Goal: Transaction & Acquisition: Purchase product/service

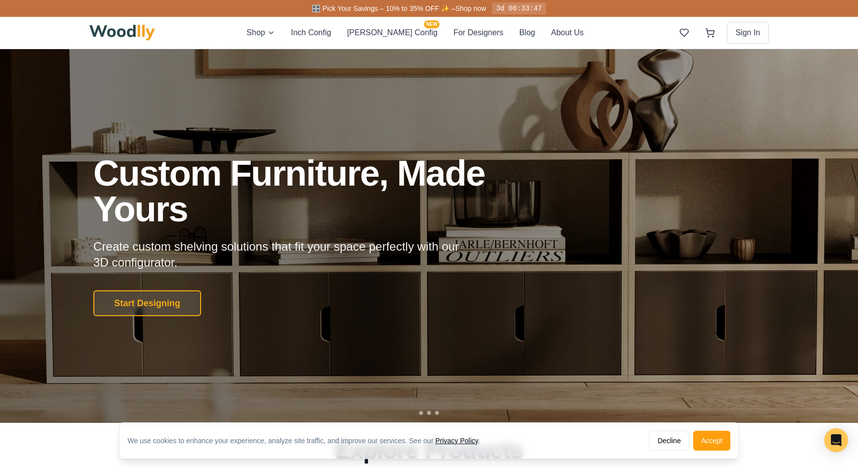
click at [171, 318] on div at bounding box center [429, 236] width 858 height 374
click at [173, 305] on button "Start Designing" at bounding box center [147, 303] width 113 height 27
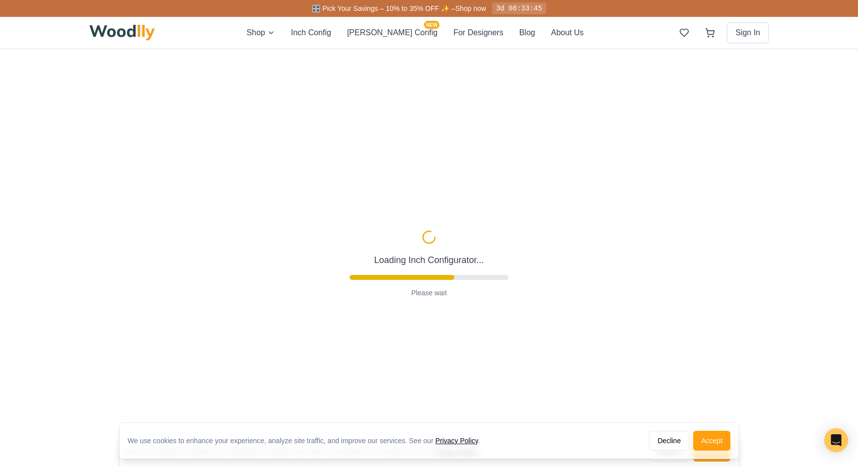
type input "56"
type input "2"
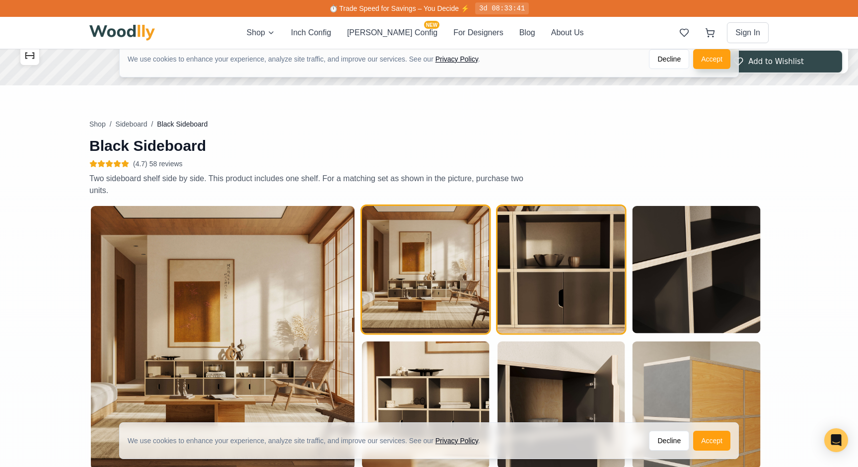
scroll to position [378, 0]
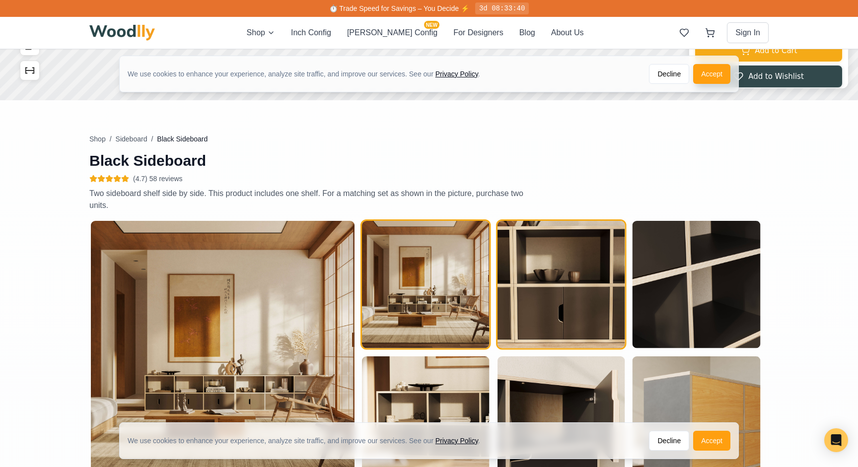
click at [579, 304] on img "button" at bounding box center [562, 285] width 128 height 128
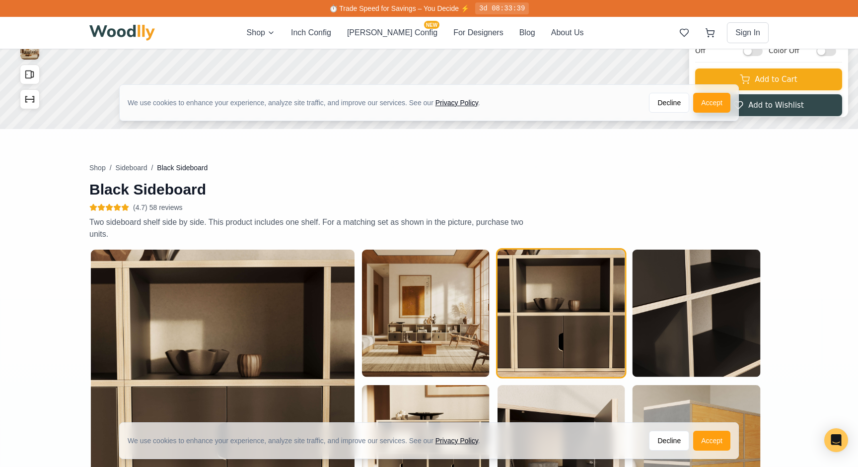
scroll to position [5, 0]
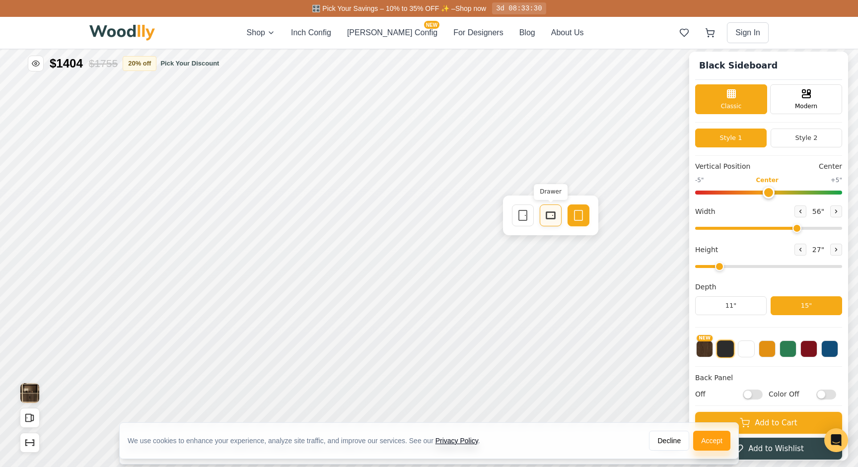
click at [546, 221] on div "Drawer" at bounding box center [551, 216] width 22 height 22
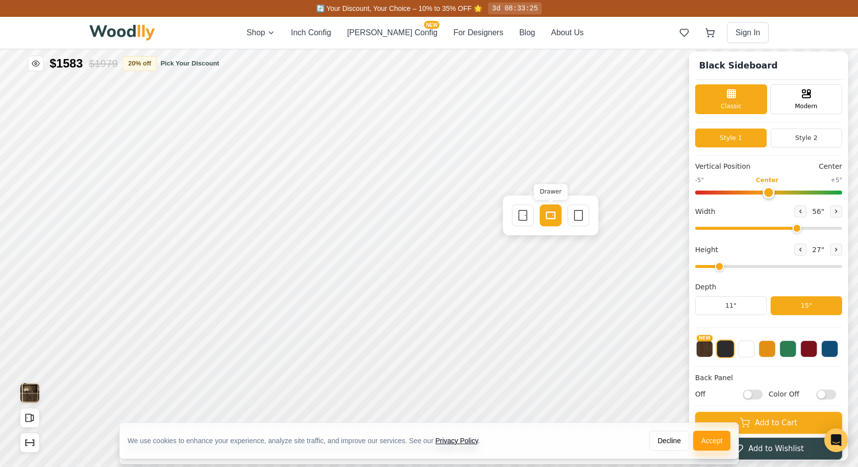
click at [549, 219] on rect at bounding box center [550, 215] width 9 height 7
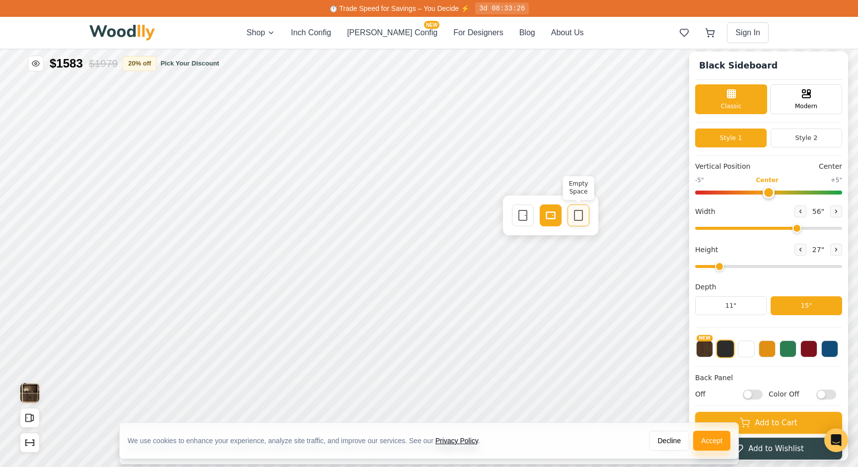
click at [574, 219] on icon at bounding box center [579, 216] width 12 height 12
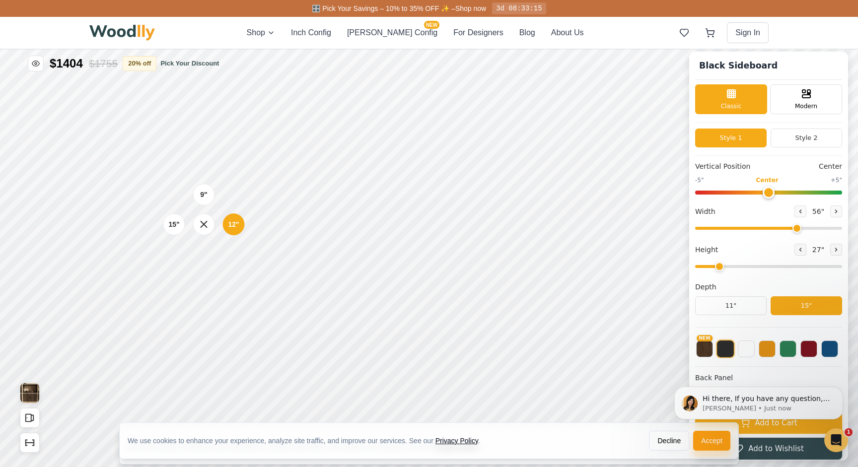
scroll to position [0, 0]
click at [204, 193] on div "9"" at bounding box center [203, 194] width 7 height 11
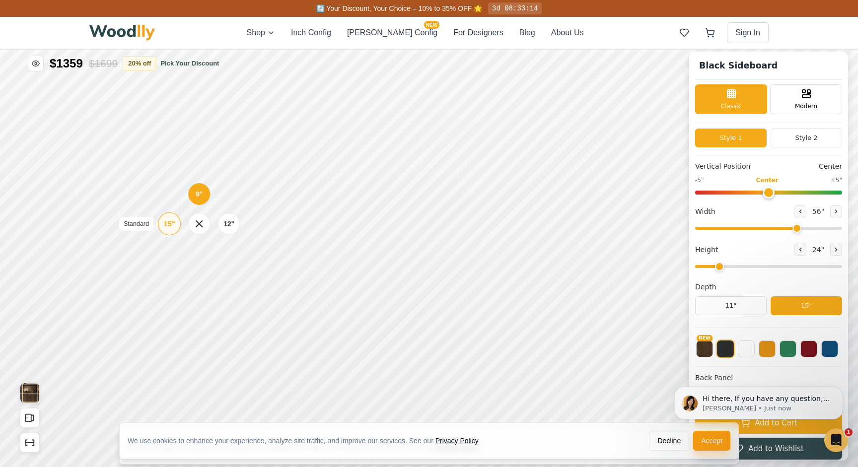
click at [174, 228] on div "15"" at bounding box center [168, 224] width 11 height 11
click at [353, 216] on icon at bounding box center [358, 216] width 12 height 12
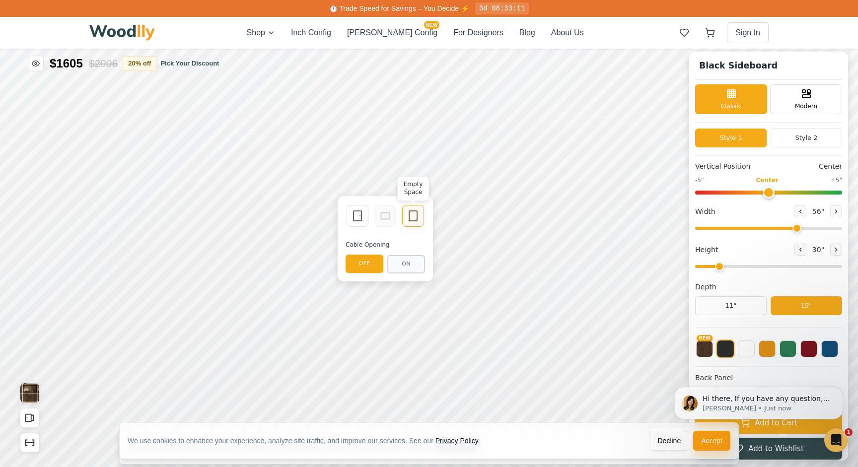
click at [410, 218] on icon at bounding box center [413, 216] width 12 height 12
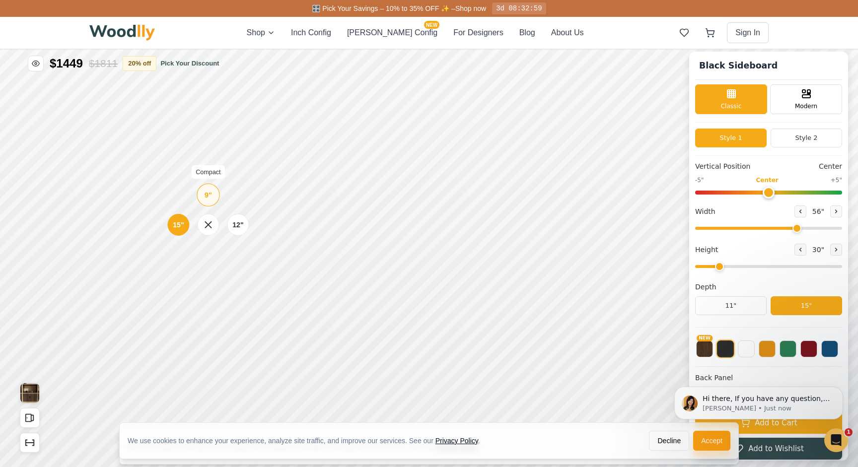
click at [213, 201] on div "9" Compact" at bounding box center [208, 195] width 23 height 23
click at [162, 223] on div "15" Standard" at bounding box center [169, 224] width 23 height 23
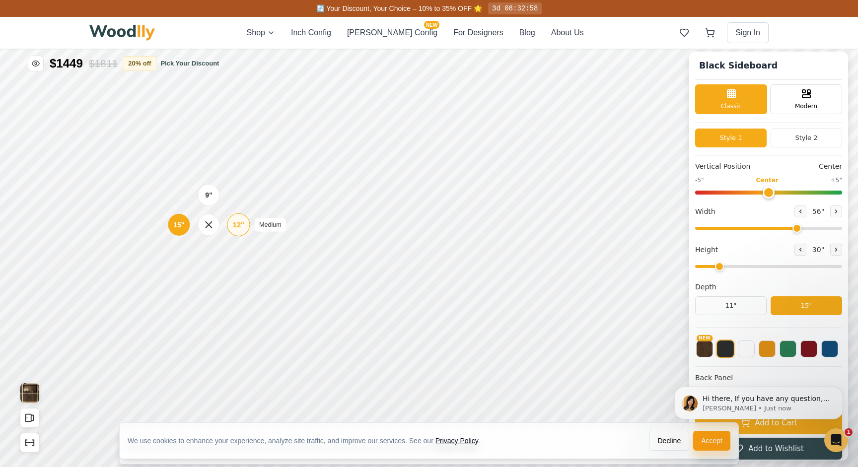
click at [233, 222] on div "12"" at bounding box center [238, 224] width 11 height 11
click at [384, 220] on icon at bounding box center [383, 216] width 12 height 12
click at [462, 220] on icon at bounding box center [467, 216] width 12 height 12
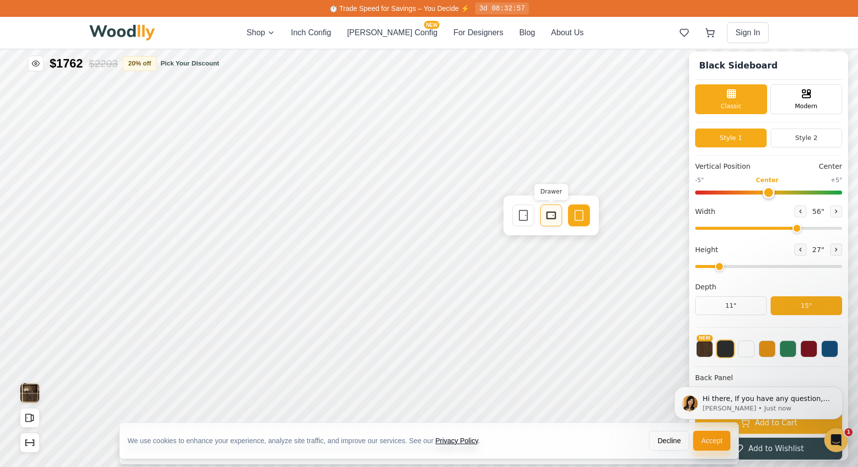
click at [546, 217] on icon at bounding box center [551, 216] width 12 height 12
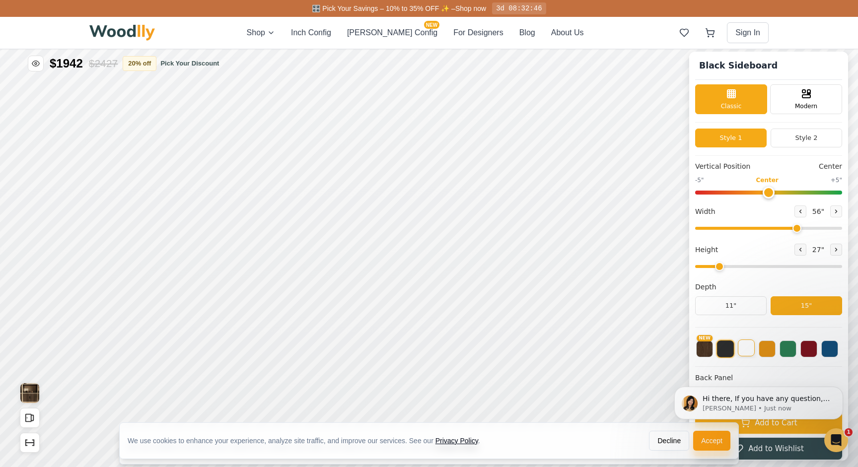
click at [742, 346] on button at bounding box center [746, 348] width 17 height 17
click at [765, 350] on button at bounding box center [767, 348] width 17 height 17
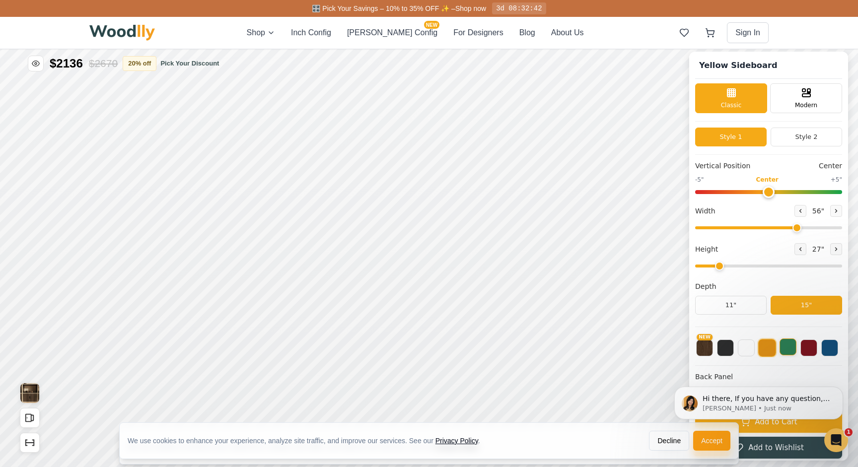
click at [792, 352] on button at bounding box center [788, 347] width 17 height 17
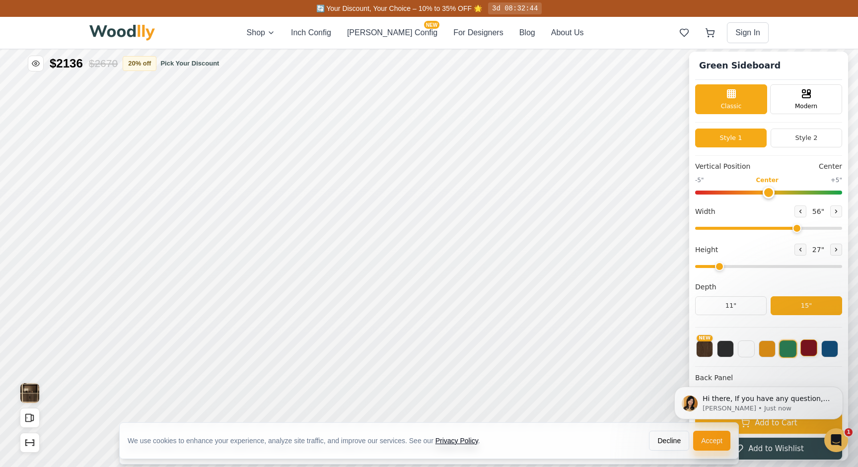
click at [806, 353] on button at bounding box center [809, 348] width 17 height 17
click at [835, 355] on button at bounding box center [829, 348] width 17 height 17
click at [710, 352] on button "NEW" at bounding box center [704, 348] width 17 height 17
click at [726, 352] on button at bounding box center [725, 348] width 17 height 17
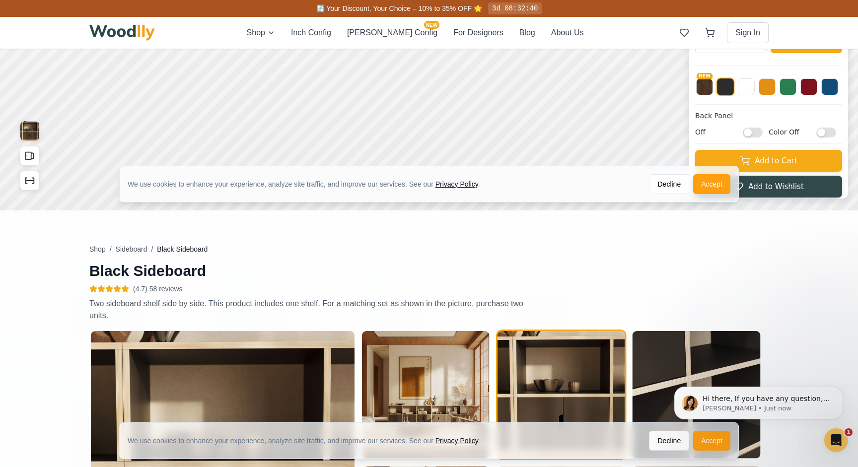
scroll to position [79, 0]
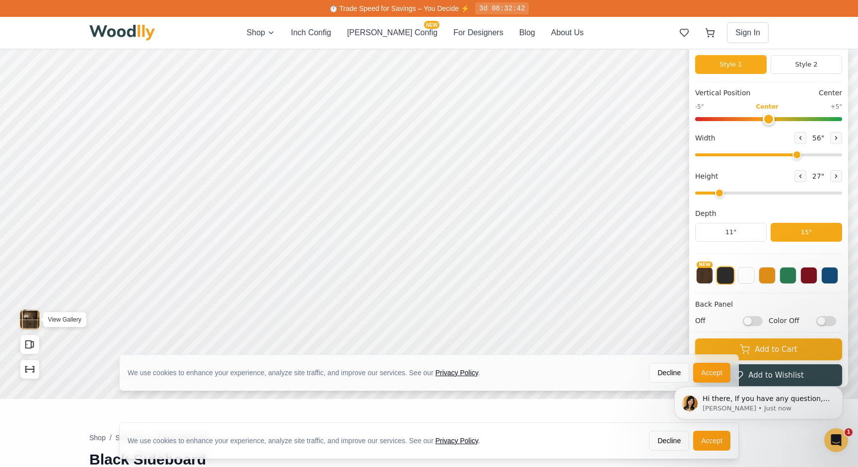
click at [36, 315] on img "View Gallery" at bounding box center [29, 320] width 19 height 20
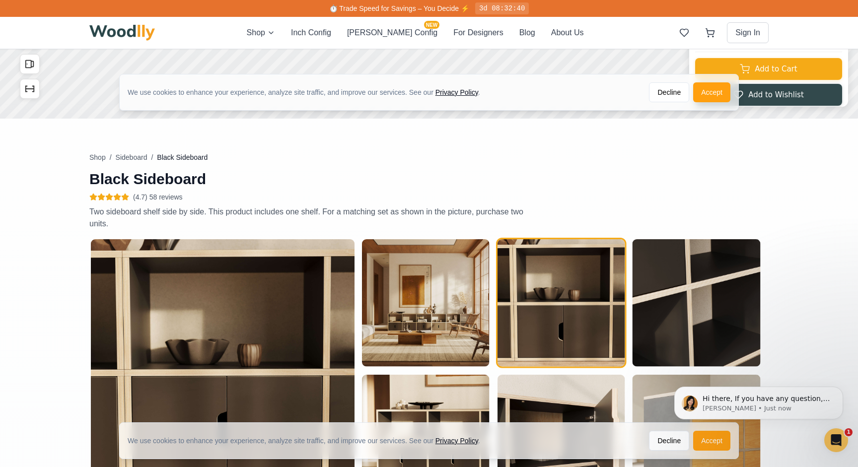
scroll to position [34, 0]
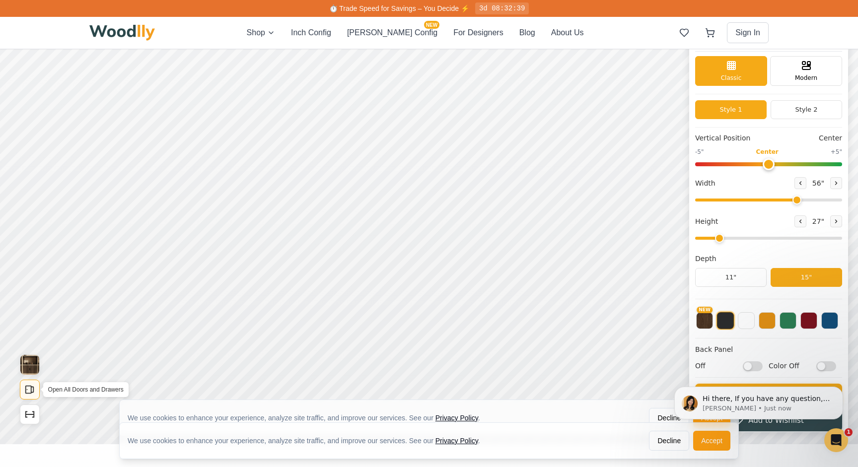
click at [30, 390] on icon "Open All Doors and Drawers" at bounding box center [29, 389] width 11 height 11
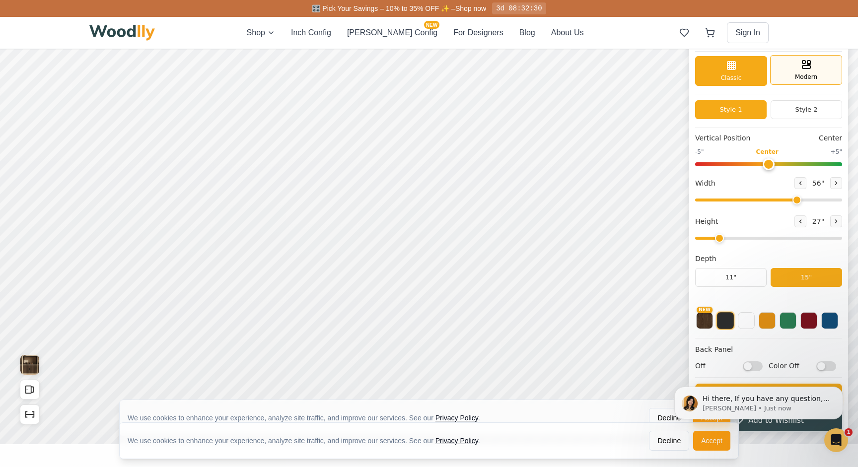
click at [816, 77] on div "Modern" at bounding box center [806, 70] width 72 height 30
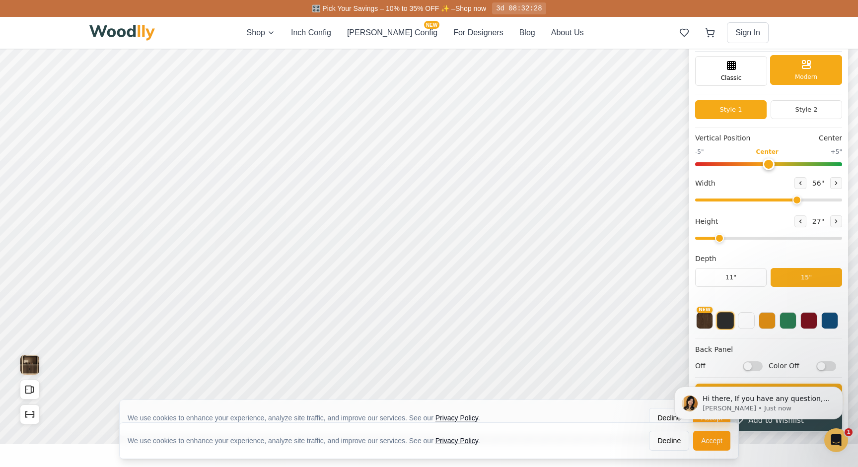
click at [816, 77] on div "Modern" at bounding box center [806, 70] width 72 height 30
click at [719, 74] on div "Classic" at bounding box center [731, 70] width 72 height 30
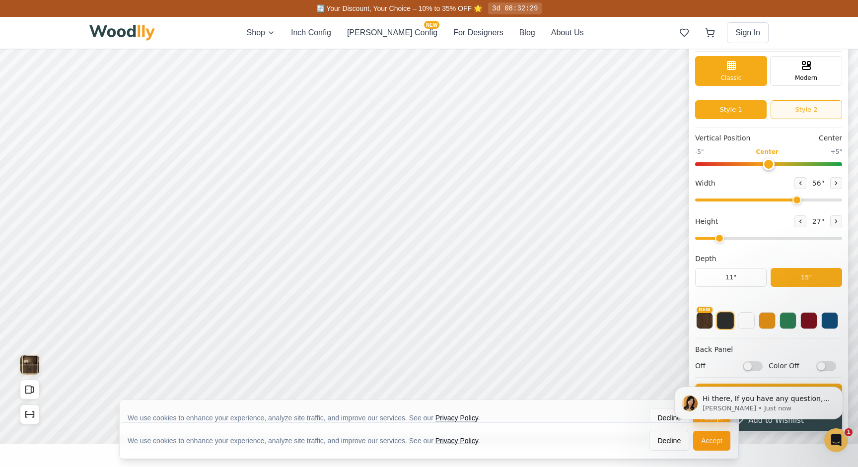
click at [796, 112] on button "Style 2" at bounding box center [807, 109] width 72 height 19
click at [751, 112] on button "Style 1" at bounding box center [731, 109] width 72 height 19
click at [783, 80] on div "Modern" at bounding box center [806, 70] width 72 height 30
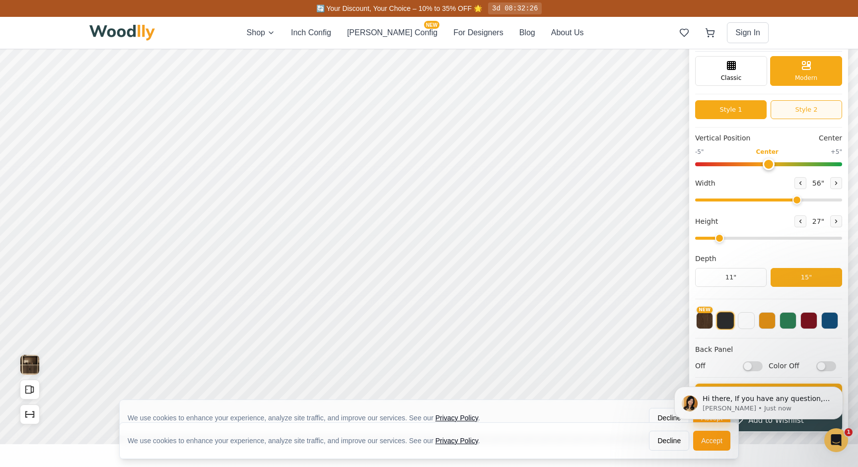
click at [784, 106] on button "Style 2" at bounding box center [807, 109] width 72 height 19
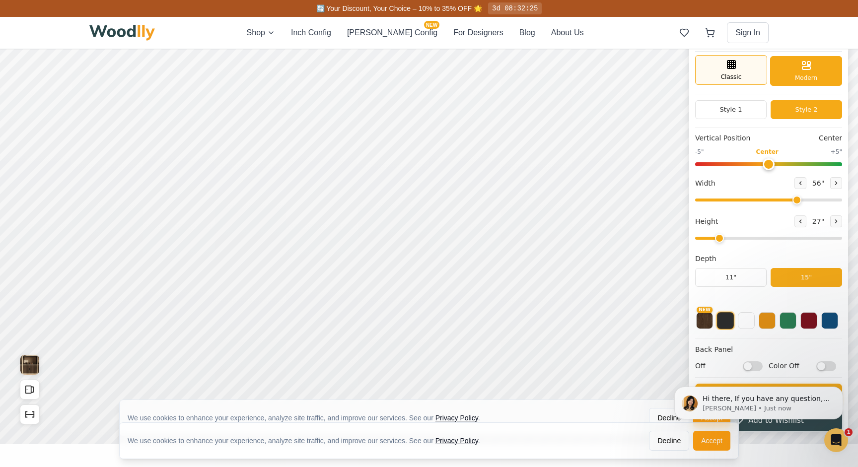
click at [744, 69] on div "Classic" at bounding box center [731, 70] width 72 height 30
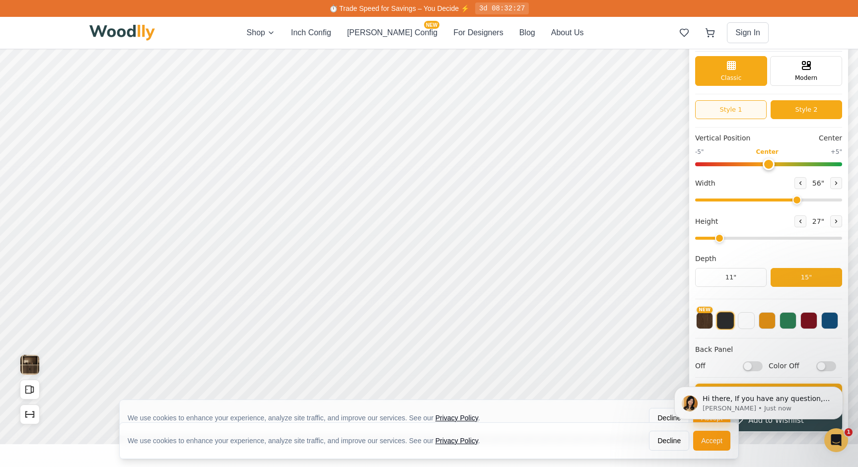
click at [746, 106] on button "Style 1" at bounding box center [731, 109] width 72 height 19
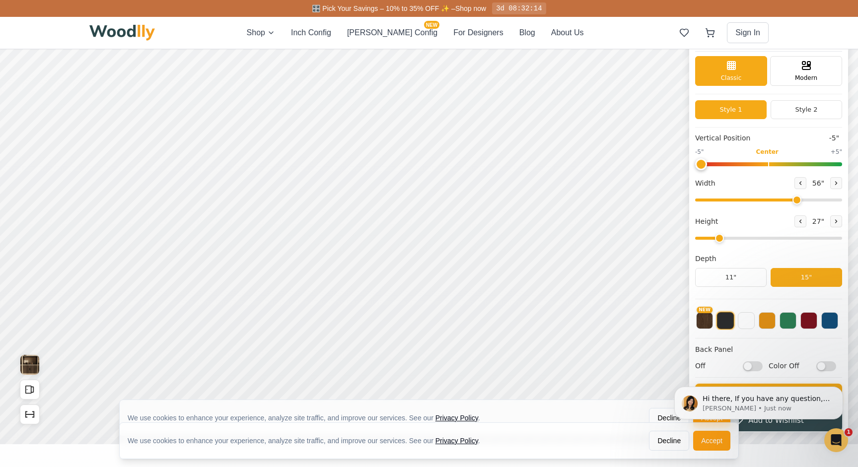
drag, startPoint x: 768, startPoint y: 166, endPoint x: 548, endPoint y: 177, distance: 220.8
type input "-5"
click at [548, 15] on div "Black Sideboard Classic Modern Style 1 Style 2 Vertical Position -5" -5" Center…" at bounding box center [429, 15] width 858 height 0
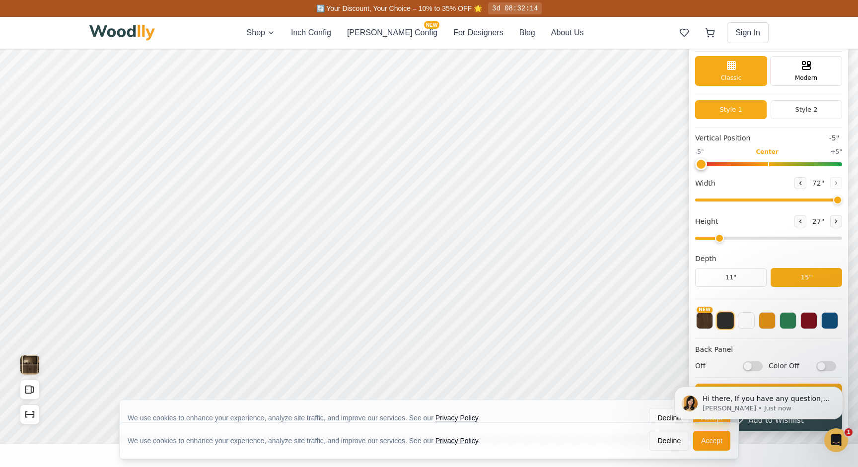
drag, startPoint x: 789, startPoint y: 198, endPoint x: 923, endPoint y: 208, distance: 134.9
type input "72"
click at [858, 15] on html "We use cookies to enhance your experience, analyze site traffic, and improve ou…" at bounding box center [429, 15] width 858 height 0
drag, startPoint x: 722, startPoint y: 239, endPoint x: 567, endPoint y: 242, distance: 154.5
type input "1"
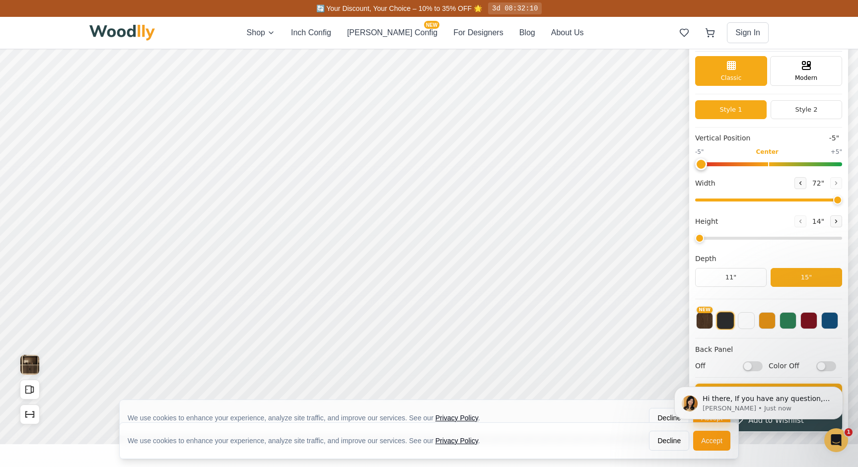
click at [567, 15] on div "Black Sideboard Classic Modern Style 1 Style 2 Vertical Position -5" -5" Center…" at bounding box center [429, 15] width 858 height 0
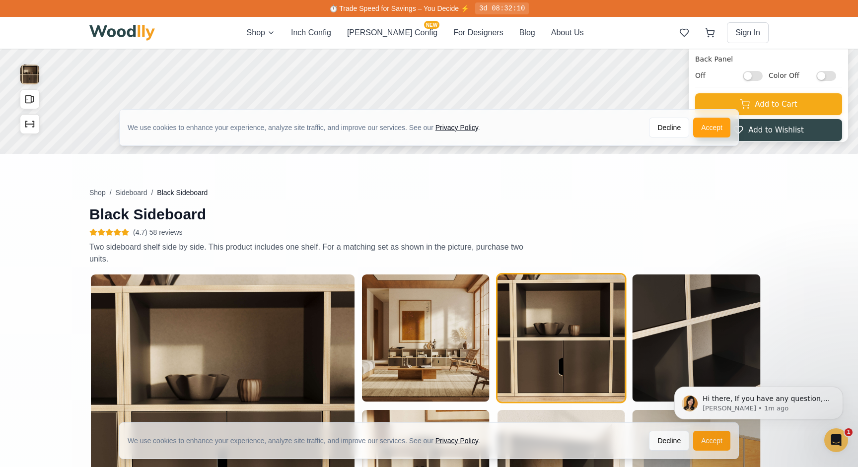
scroll to position [0, 0]
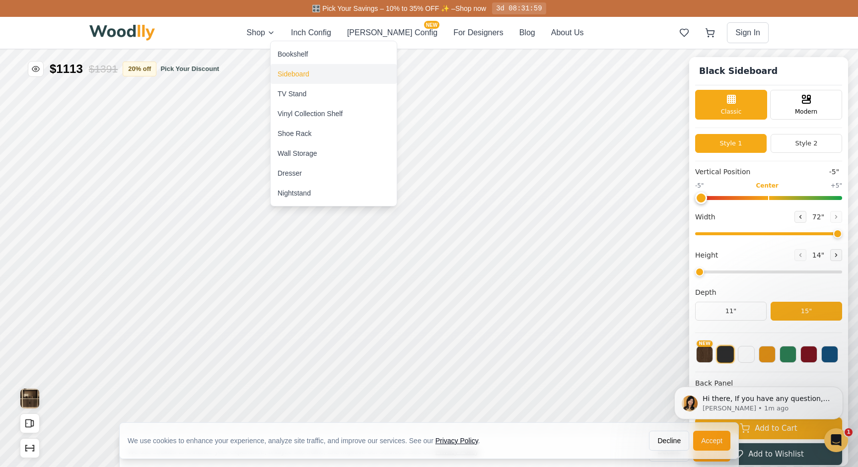
click at [301, 81] on div "Sideboard" at bounding box center [334, 74] width 126 height 20
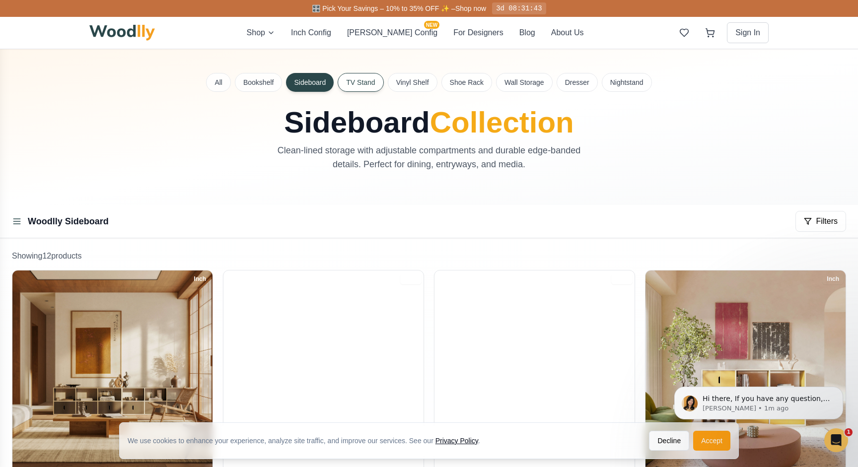
click at [372, 87] on button "TV Stand" at bounding box center [361, 82] width 46 height 19
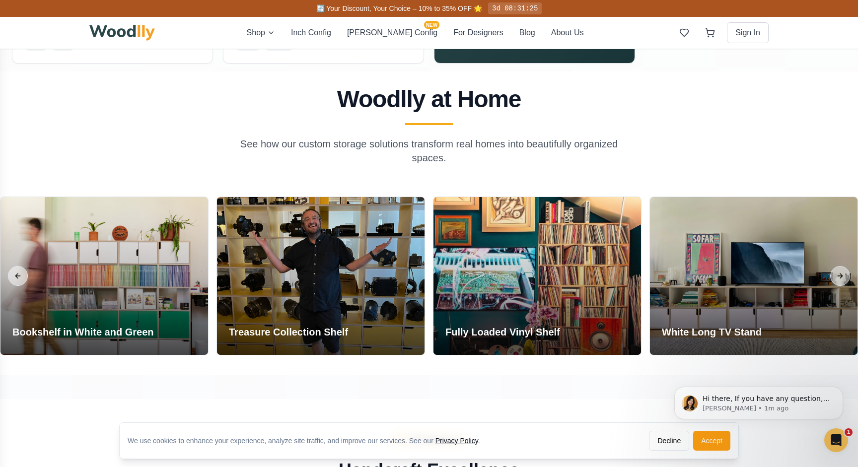
scroll to position [280, 0]
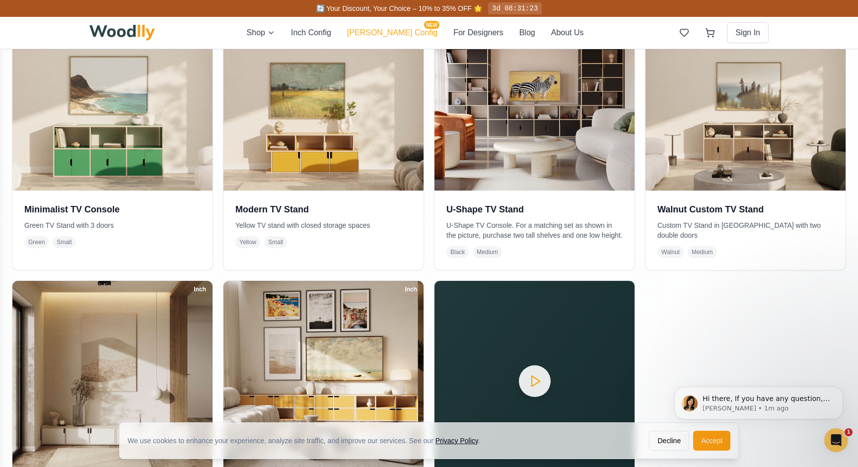
click at [401, 36] on button "[PERSON_NAME] Config NEW" at bounding box center [392, 33] width 90 height 12
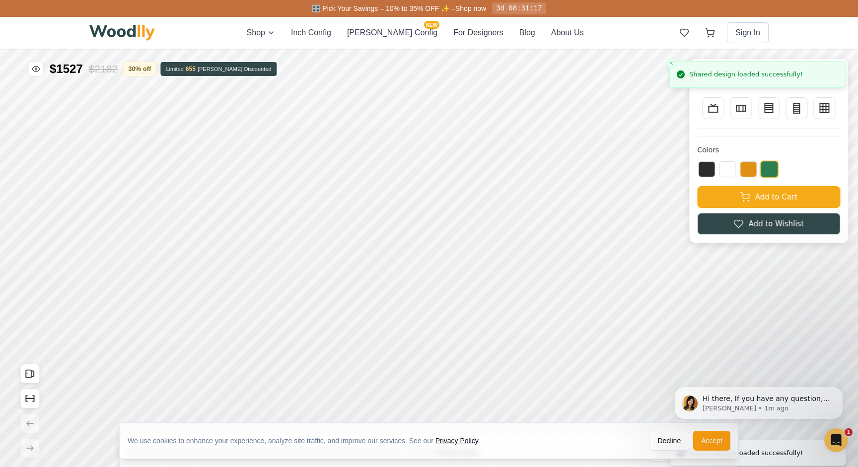
click at [356, 36] on div "Shop Inch Config [PERSON_NAME] Config NEW For Designers Blog About Us" at bounding box center [415, 33] width 337 height 12
click at [331, 36] on button "Inch Config" at bounding box center [311, 33] width 40 height 12
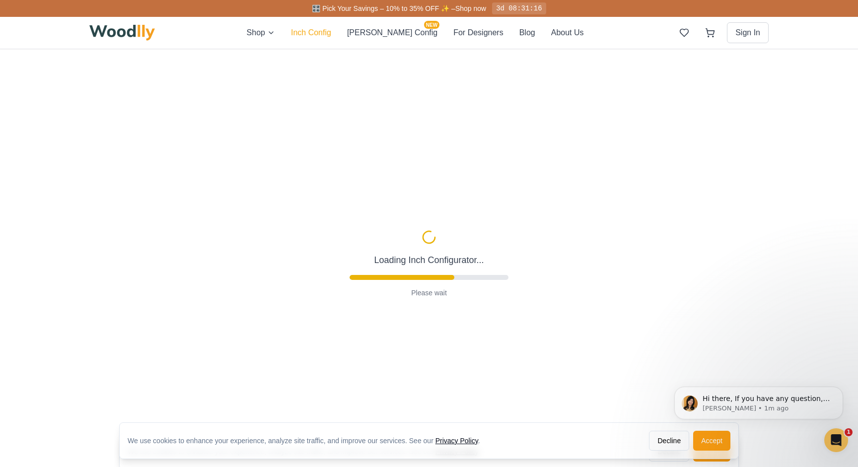
type input "63"
type input "2"
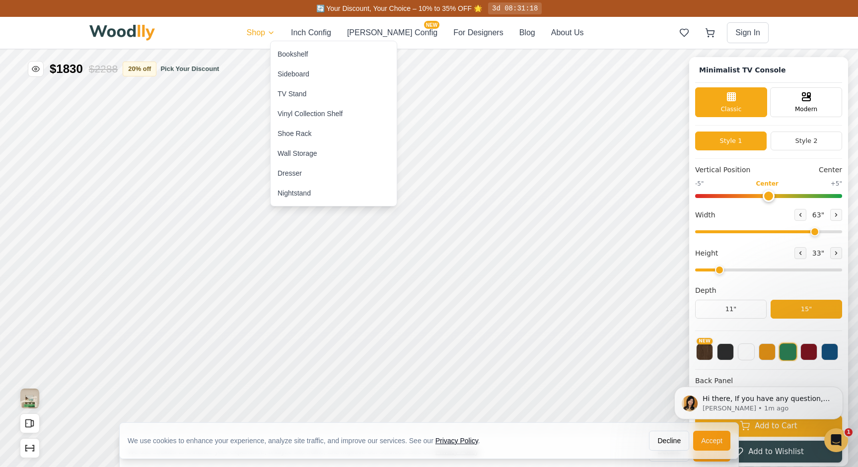
click at [299, 153] on div "Wall Storage" at bounding box center [298, 153] width 40 height 10
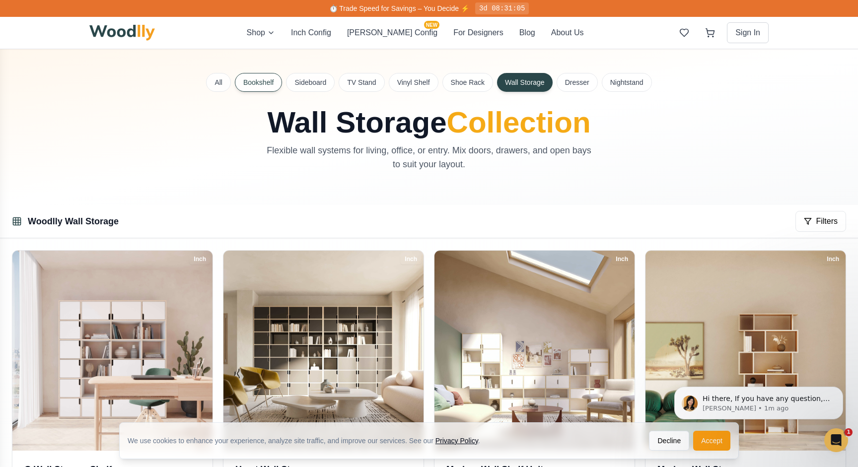
click at [276, 86] on button "Bookshelf" at bounding box center [258, 82] width 47 height 19
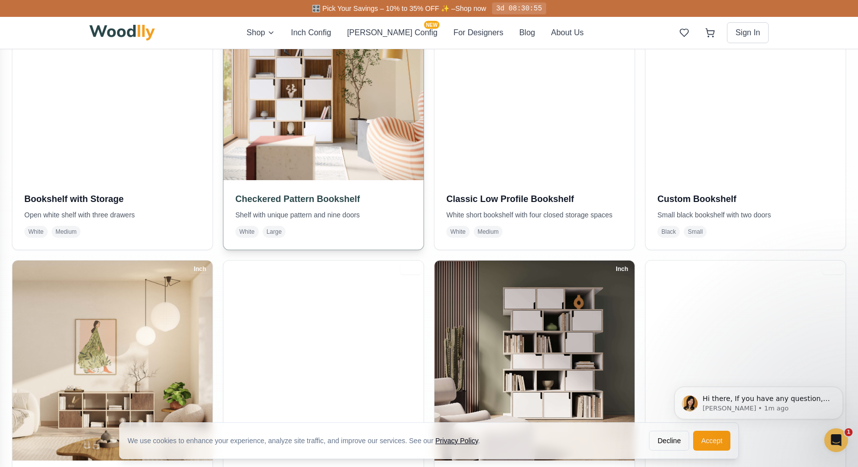
scroll to position [356, 0]
